Goal: Task Accomplishment & Management: Use online tool/utility

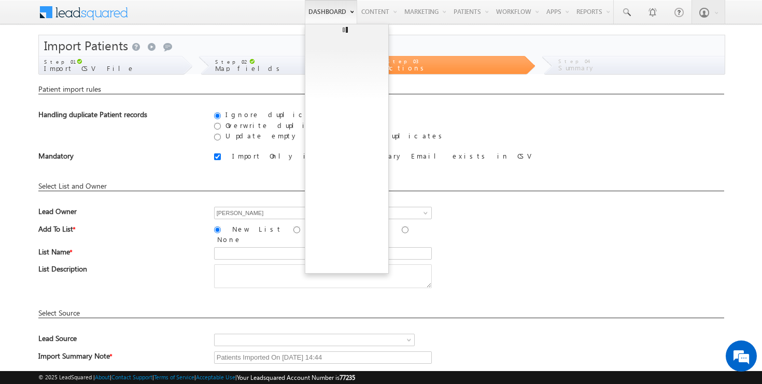
click at [325, 16] on link "Dashboard" at bounding box center [331, 12] width 52 height 24
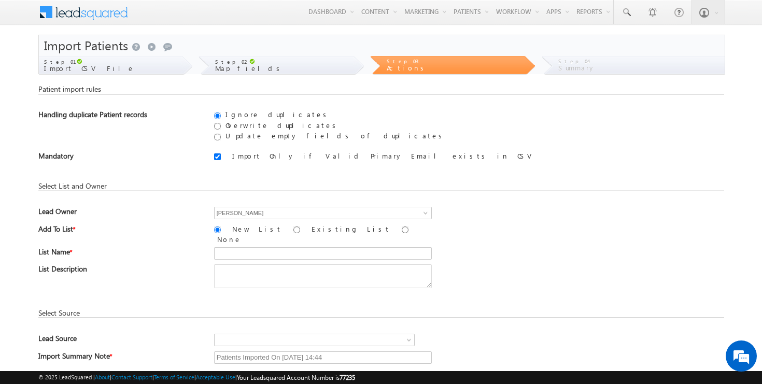
click at [92, 15] on span at bounding box center [90, 11] width 75 height 18
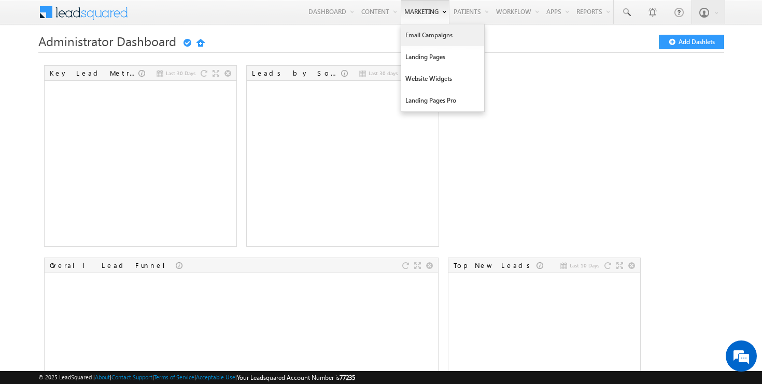
click at [420, 39] on link "Email Campaigns" at bounding box center [442, 35] width 83 height 22
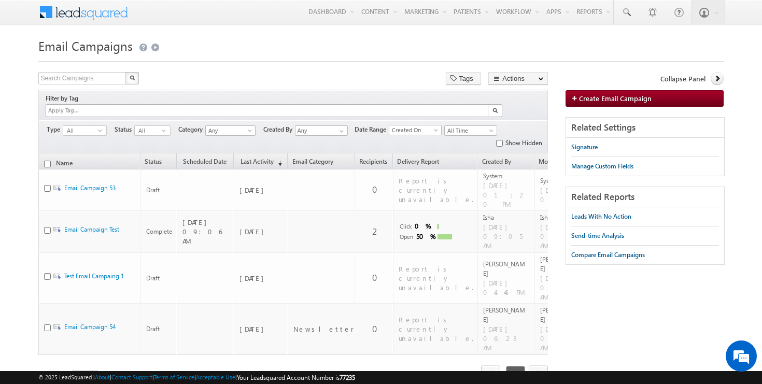
click at [412, 105] on div at bounding box center [267, 111] width 442 height 12
click at [541, 366] on span "next" at bounding box center [538, 375] width 19 height 18
click at [483, 366] on span "prev" at bounding box center [490, 375] width 19 height 18
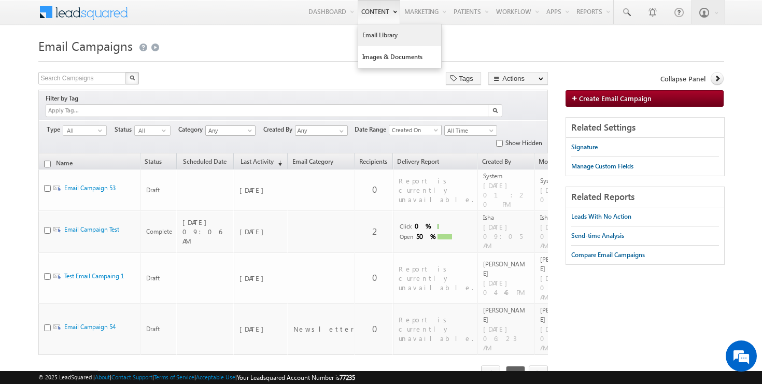
click at [367, 38] on link "Email Library" at bounding box center [399, 35] width 83 height 22
click at [370, 36] on link "Email Library" at bounding box center [399, 35] width 83 height 22
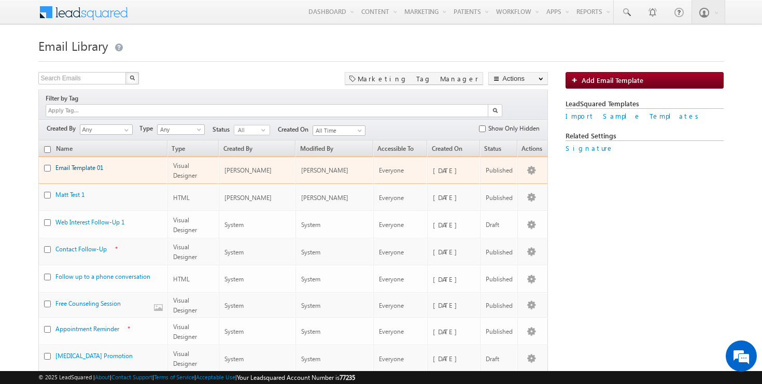
click at [89, 164] on link "Email Template 01" at bounding box center [79, 168] width 48 height 8
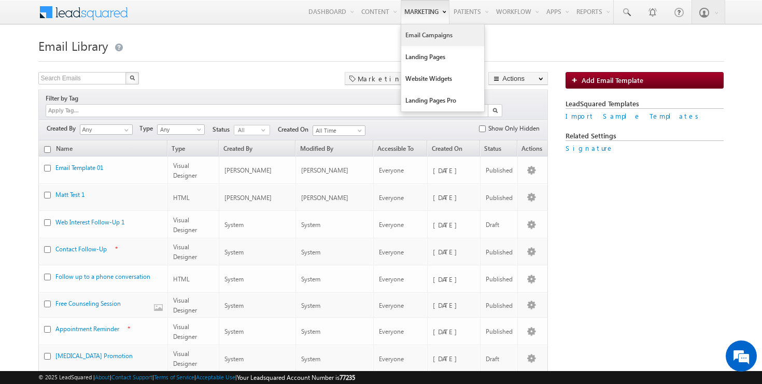
click at [412, 34] on link "Email Campaigns" at bounding box center [442, 35] width 83 height 22
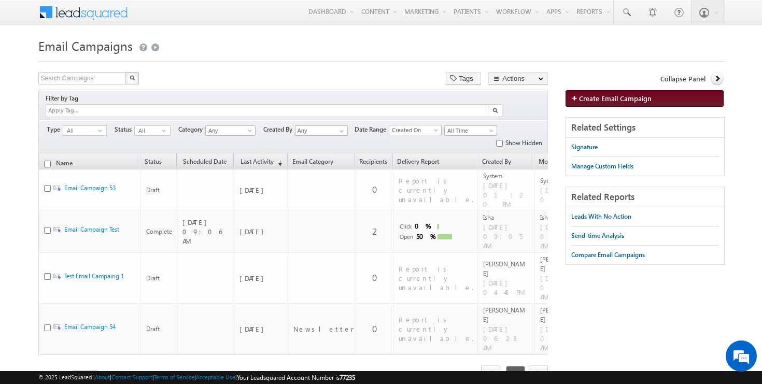
click at [598, 99] on span "Create Email Campaign" at bounding box center [615, 98] width 73 height 9
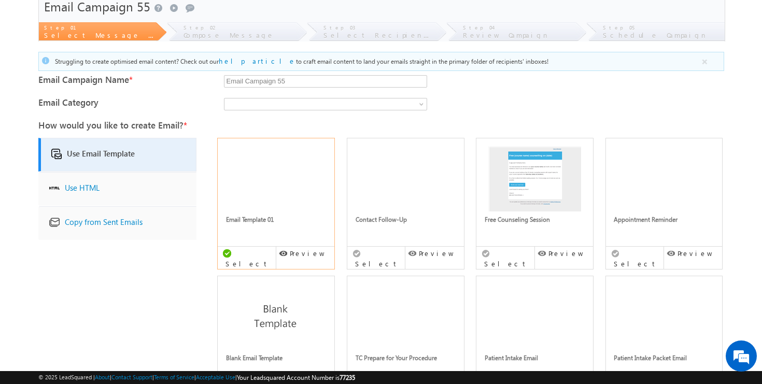
scroll to position [36, 0]
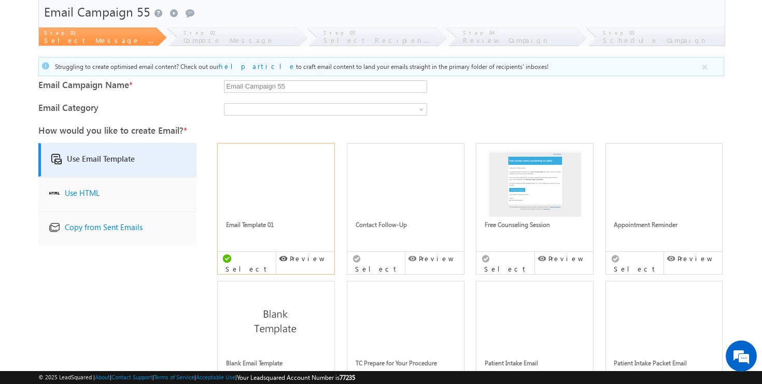
drag, startPoint x: 314, startPoint y: 86, endPoint x: 244, endPoint y: 82, distance: 69.6
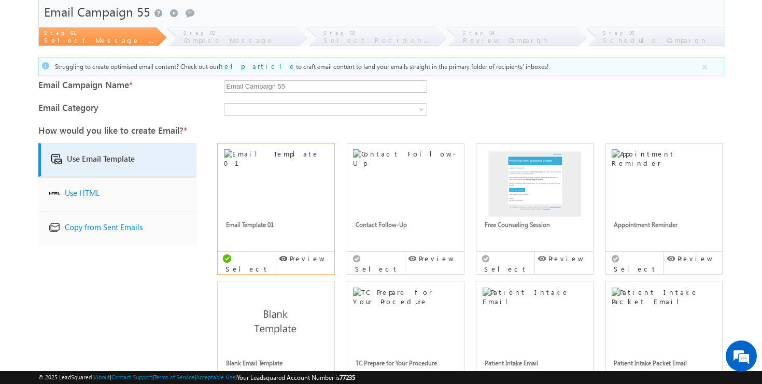
click at [244, 82] on form "To create email campaigns, update your Company Address. Click here to update. E…" at bounding box center [381, 243] width 686 height 490
type input "E"
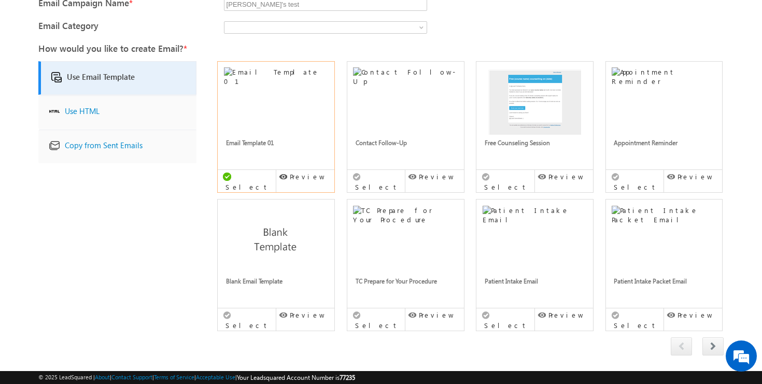
scroll to position [167, 0]
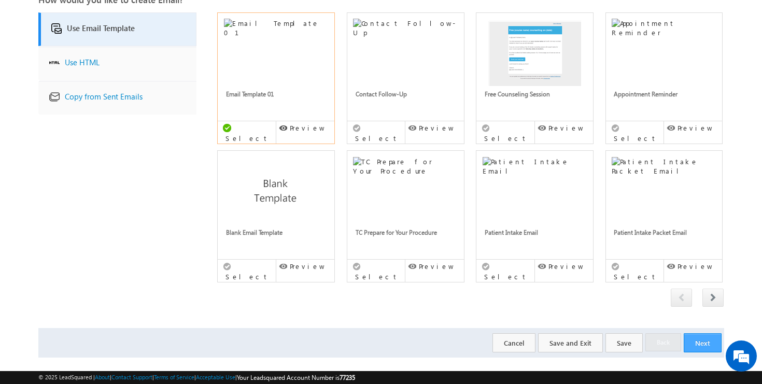
type input "[PERSON_NAME]'s test"
click at [705, 333] on button "Next" at bounding box center [703, 342] width 38 height 19
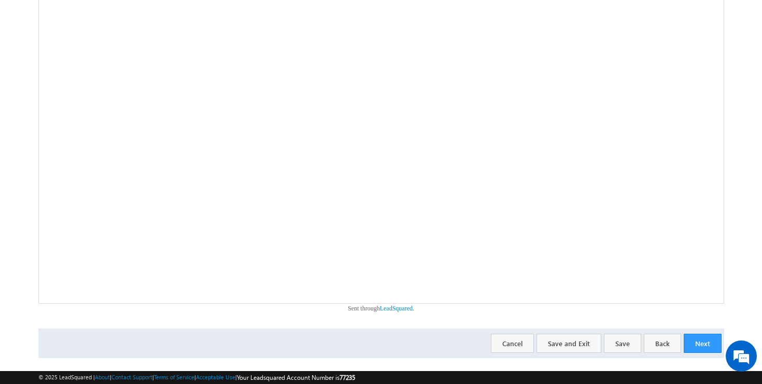
scroll to position [225, 0]
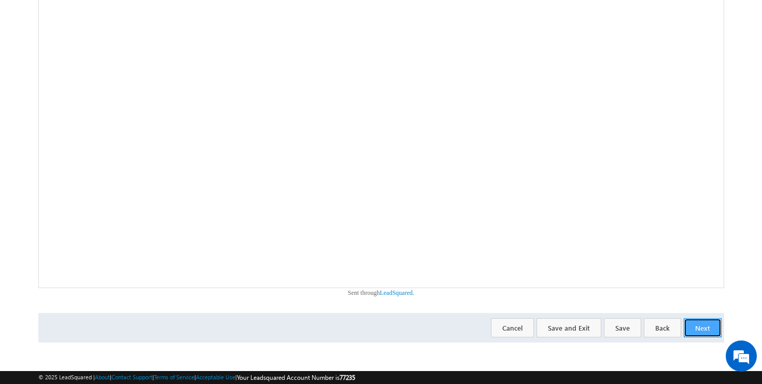
click at [704, 327] on button "Next" at bounding box center [703, 327] width 38 height 19
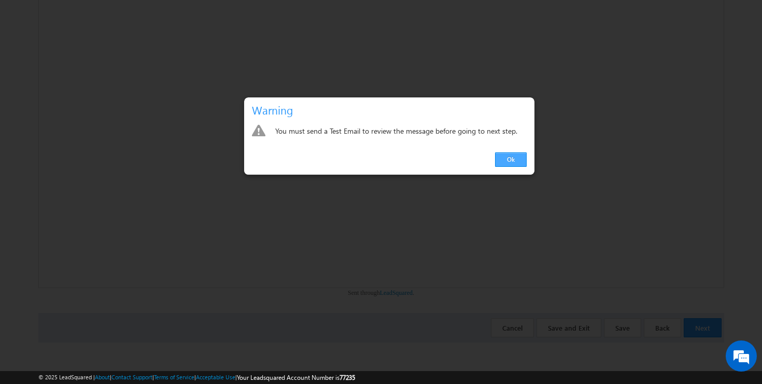
click at [518, 164] on link "Ok" at bounding box center [511, 159] width 32 height 15
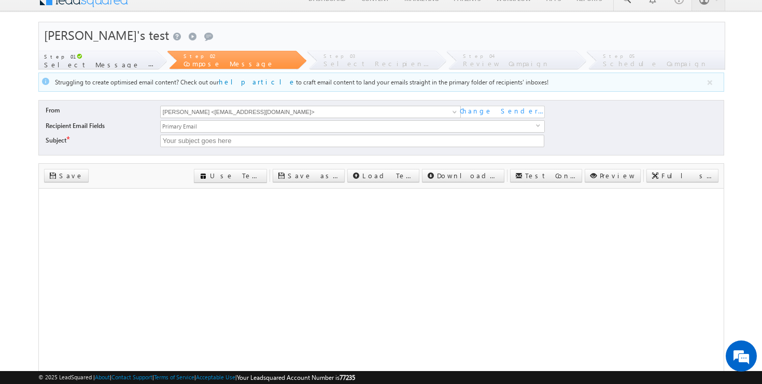
scroll to position [0, 0]
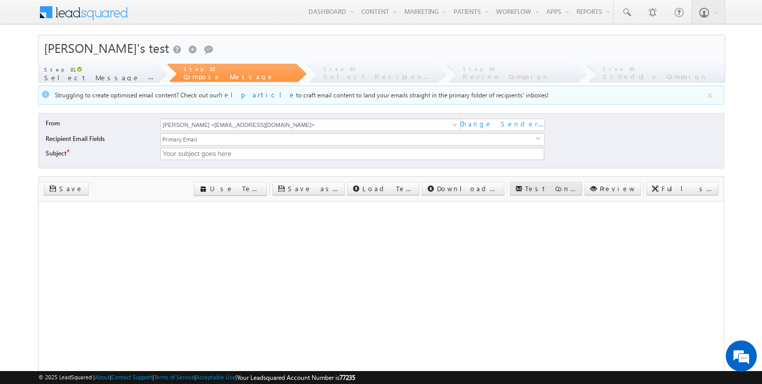
click at [572, 189] on link "Test Content" at bounding box center [546, 188] width 72 height 13
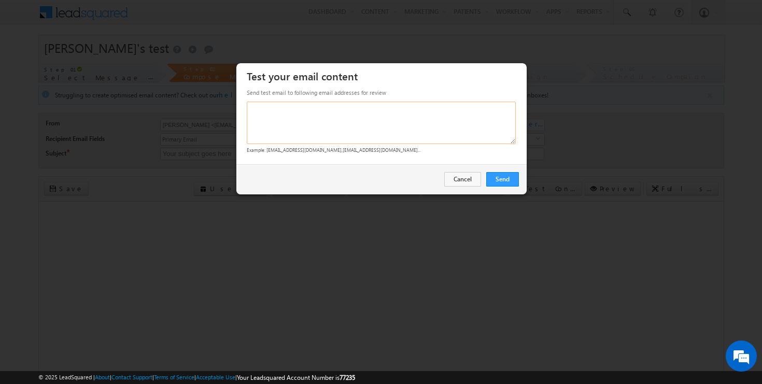
click at [424, 130] on textarea at bounding box center [381, 123] width 269 height 43
click at [379, 124] on textarea "perrin_matthew@yahoo.com" at bounding box center [381, 123] width 269 height 43
drag, startPoint x: 363, startPoint y: 122, endPoint x: 196, endPoint y: 106, distance: 167.8
click at [196, 106] on body "Menu Matt mperr in@ca ralle l.com" at bounding box center [381, 291] width 762 height 583
type textarea "mperrin@carallel.com"
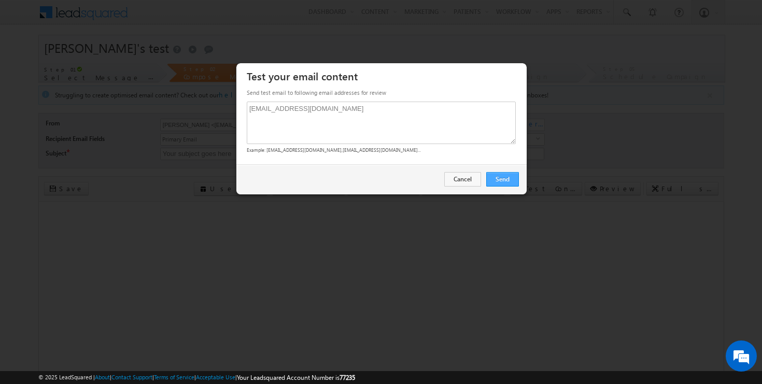
click at [512, 175] on link "Send" at bounding box center [502, 179] width 33 height 15
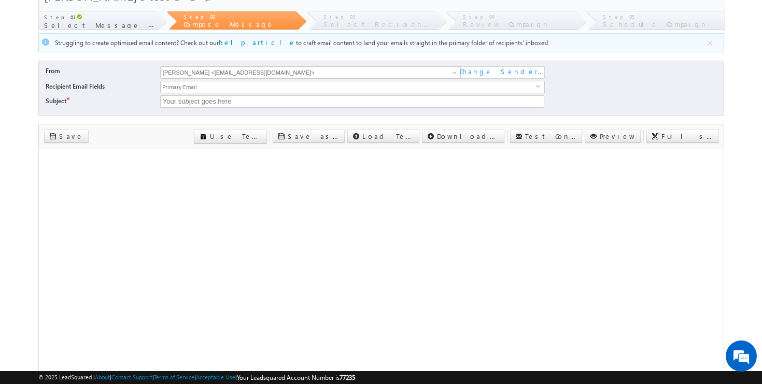
scroll to position [225, 0]
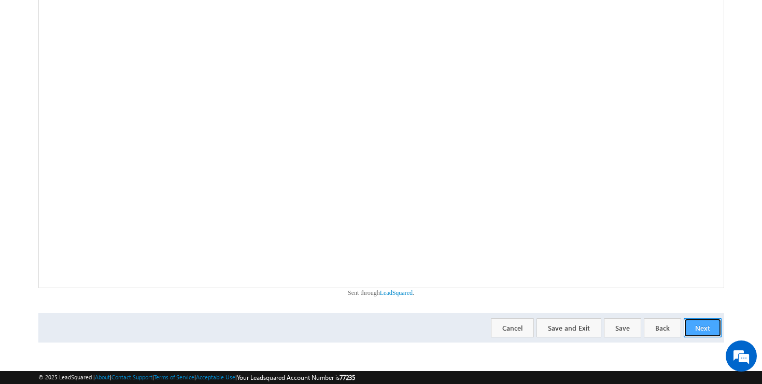
click at [709, 325] on button "Next" at bounding box center [703, 327] width 38 height 19
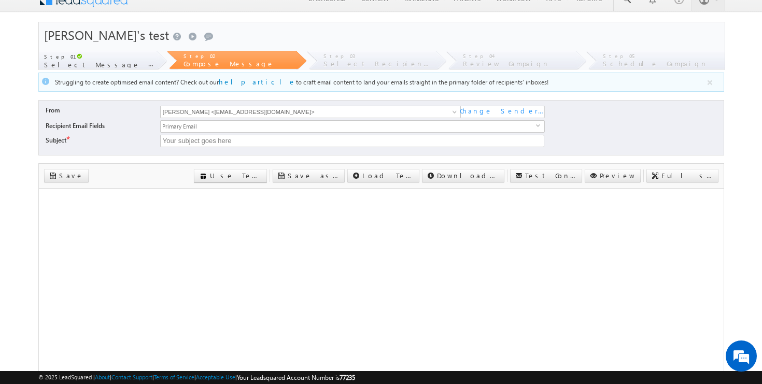
scroll to position [11, 0]
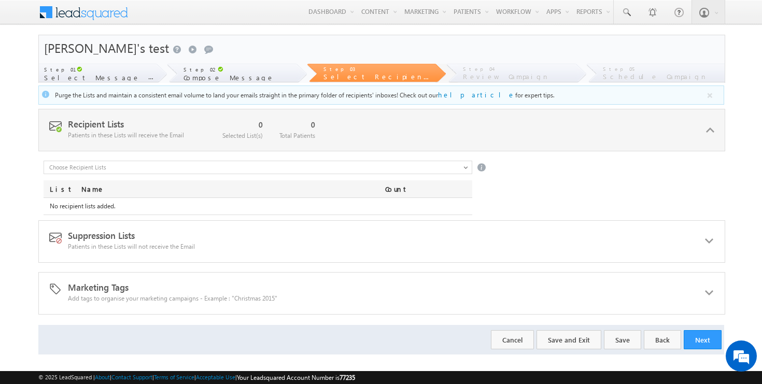
scroll to position [12, 0]
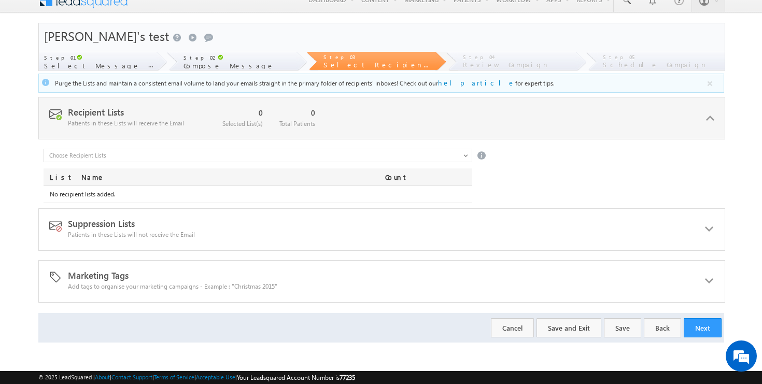
click at [455, 293] on div "Marketing Tags Add tags to organise your marketing campaigns - Example : "Chris…" at bounding box center [381, 281] width 687 height 43
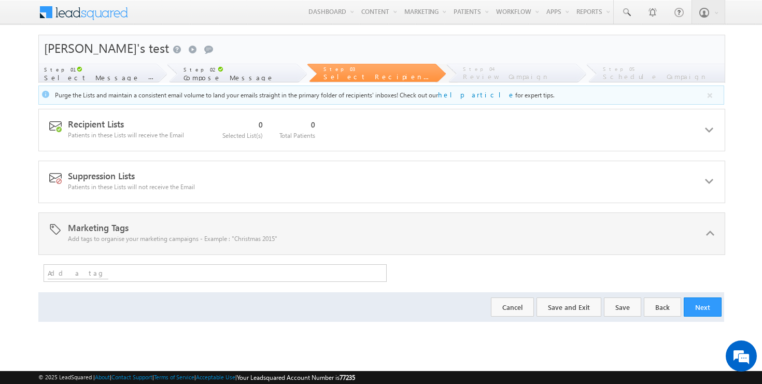
scroll to position [0, 0]
click at [142, 128] on div "Recipient Lists Patients in these Lists will receive the Email 0 Selected List(…" at bounding box center [381, 130] width 687 height 43
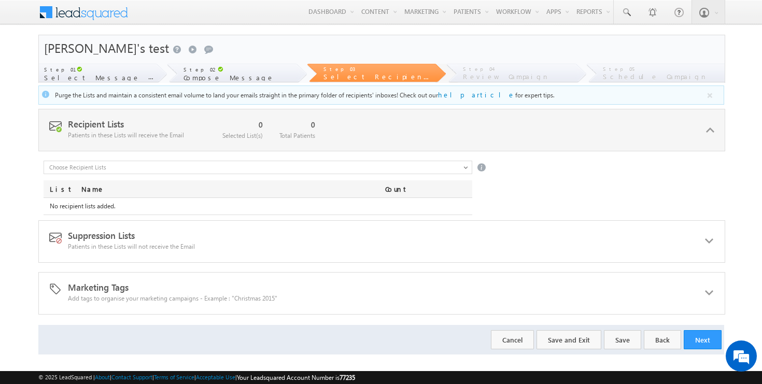
click at [177, 130] on div "Recipient Lists Patients in these Lists will receive the Email 0 Selected List(…" at bounding box center [381, 130] width 687 height 43
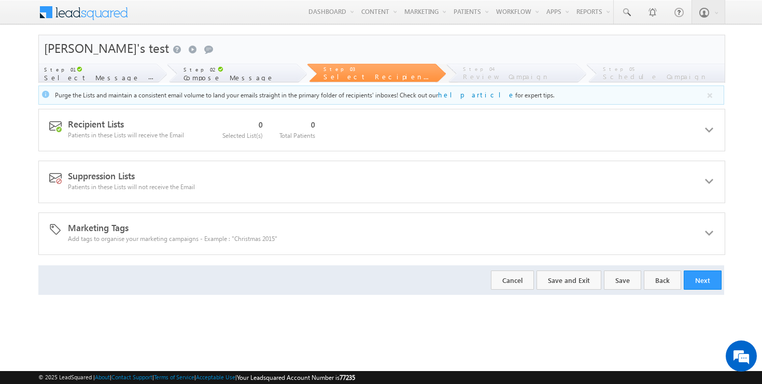
click at [175, 130] on div "Recipient Lists Patients in these Lists will receive the Email 0 Selected List(…" at bounding box center [381, 130] width 687 height 43
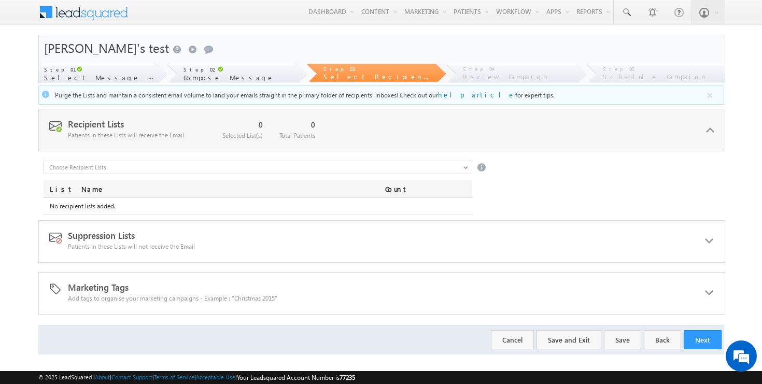
click at [177, 135] on div "Recipient Lists Patients in these Lists will receive the Email 0 Selected List(…" at bounding box center [381, 130] width 687 height 43
